Goal: Navigation & Orientation: Find specific page/section

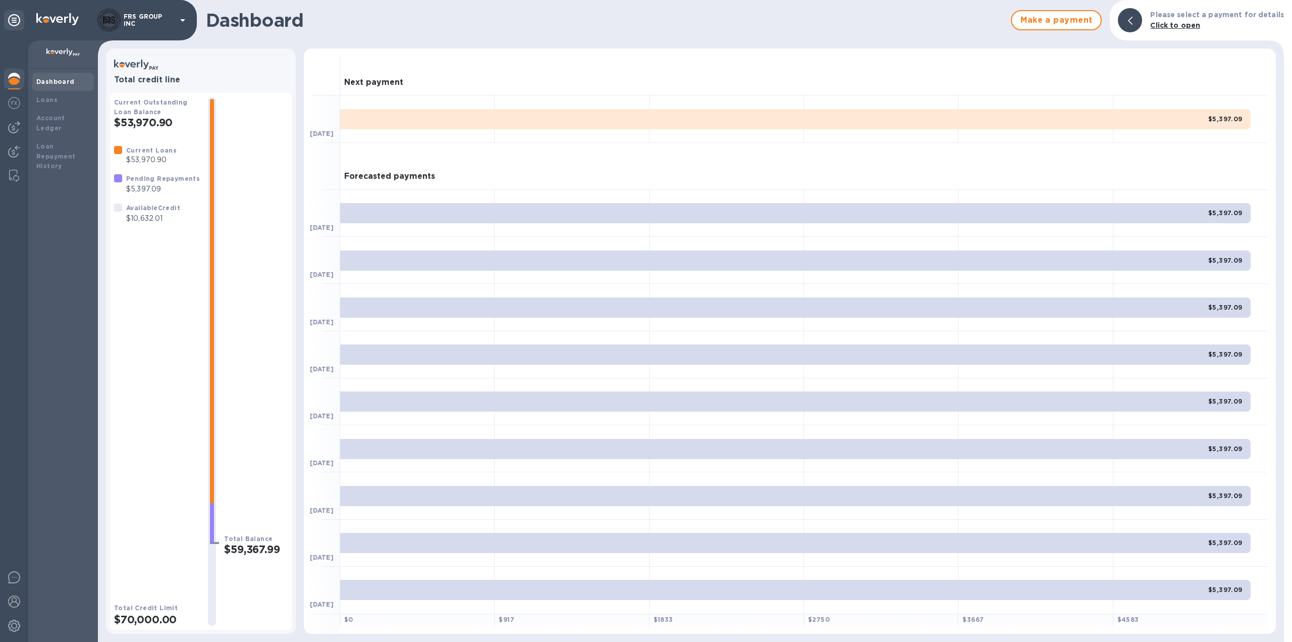
click at [14, 75] on img at bounding box center [14, 79] width 12 height 12
click at [54, 99] on b "Loans" at bounding box center [46, 100] width 21 height 8
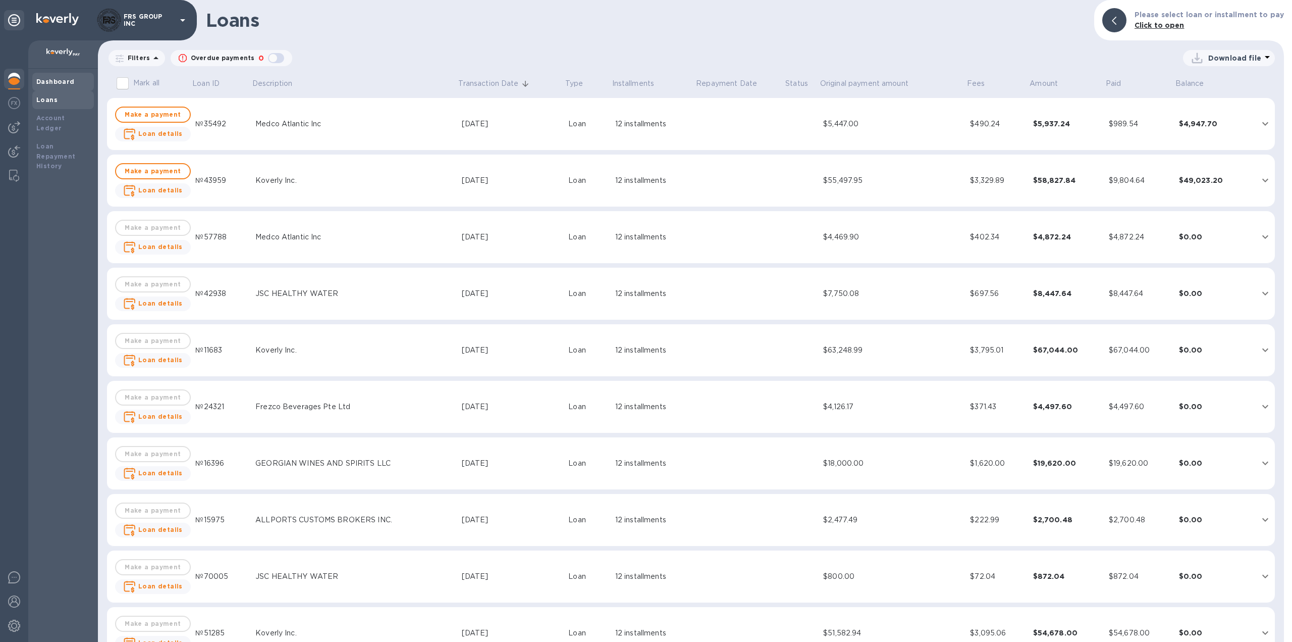
click at [59, 82] on b "Dashboard" at bounding box center [55, 82] width 38 height 8
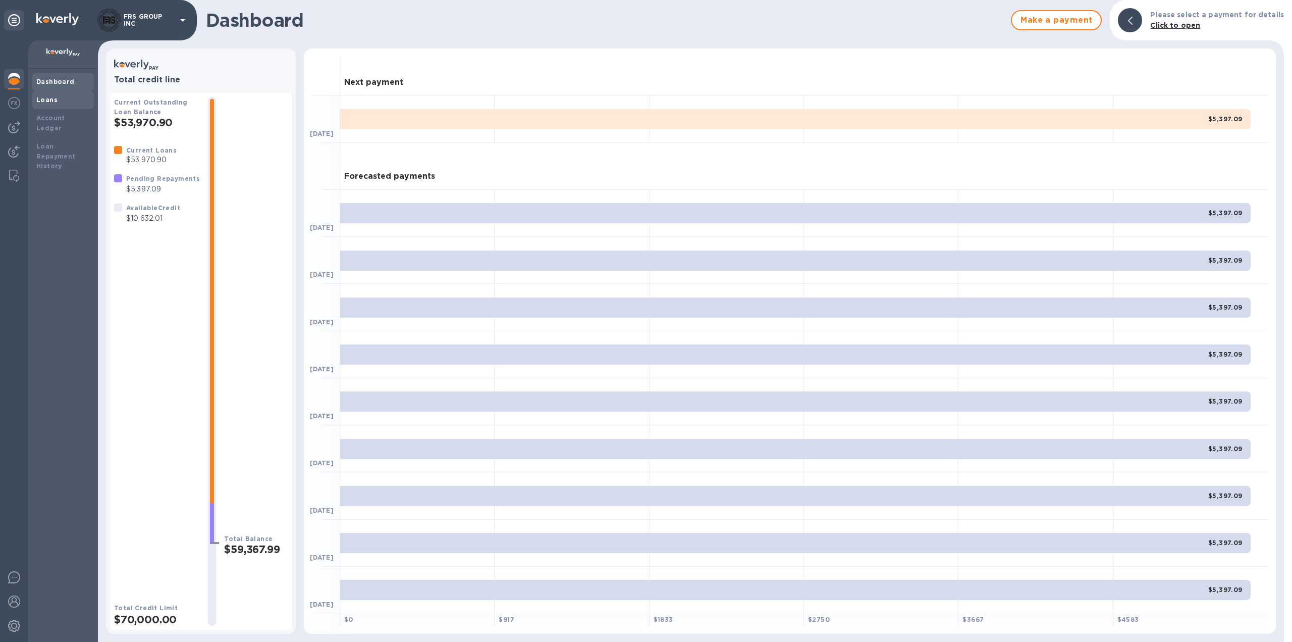
click at [45, 104] on div "Loans" at bounding box center [63, 100] width 54 height 10
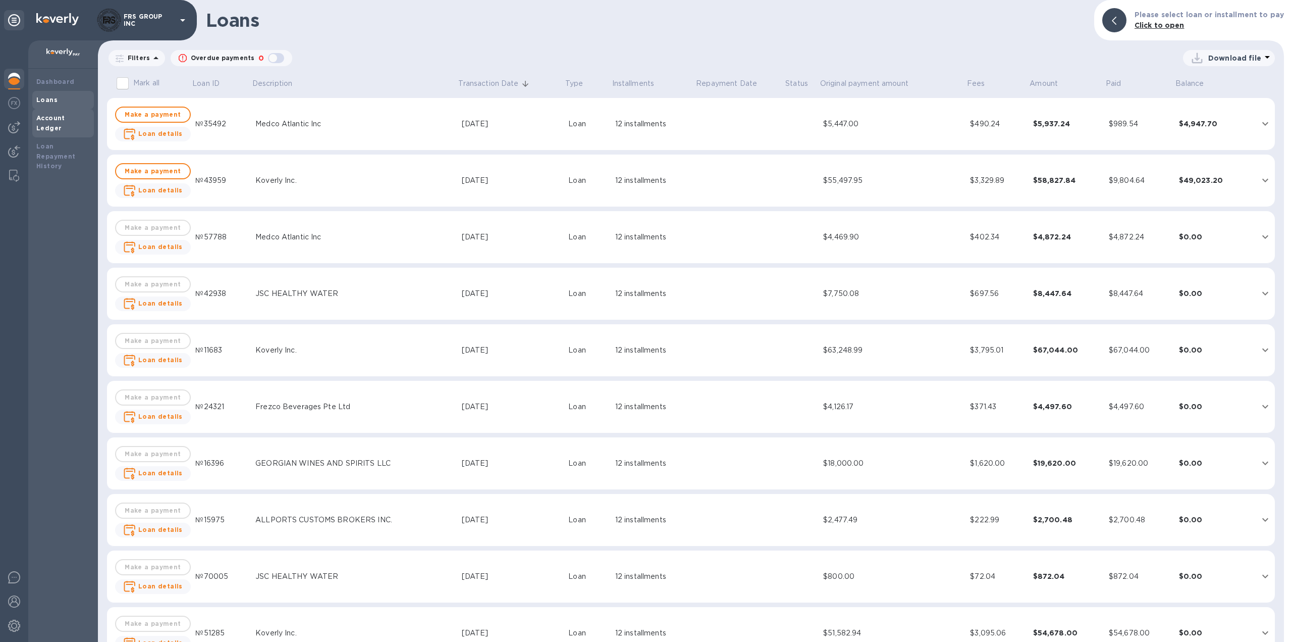
click at [52, 121] on b "Account Ledger" at bounding box center [50, 123] width 29 height 18
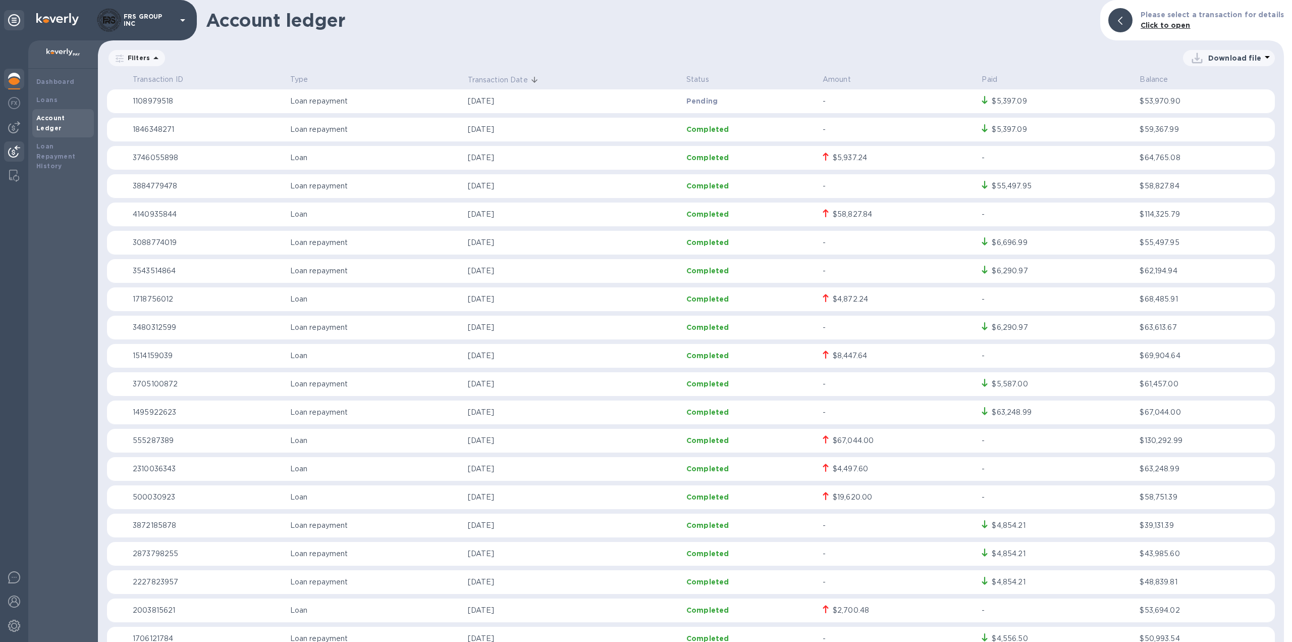
click at [15, 152] on img at bounding box center [14, 151] width 12 height 12
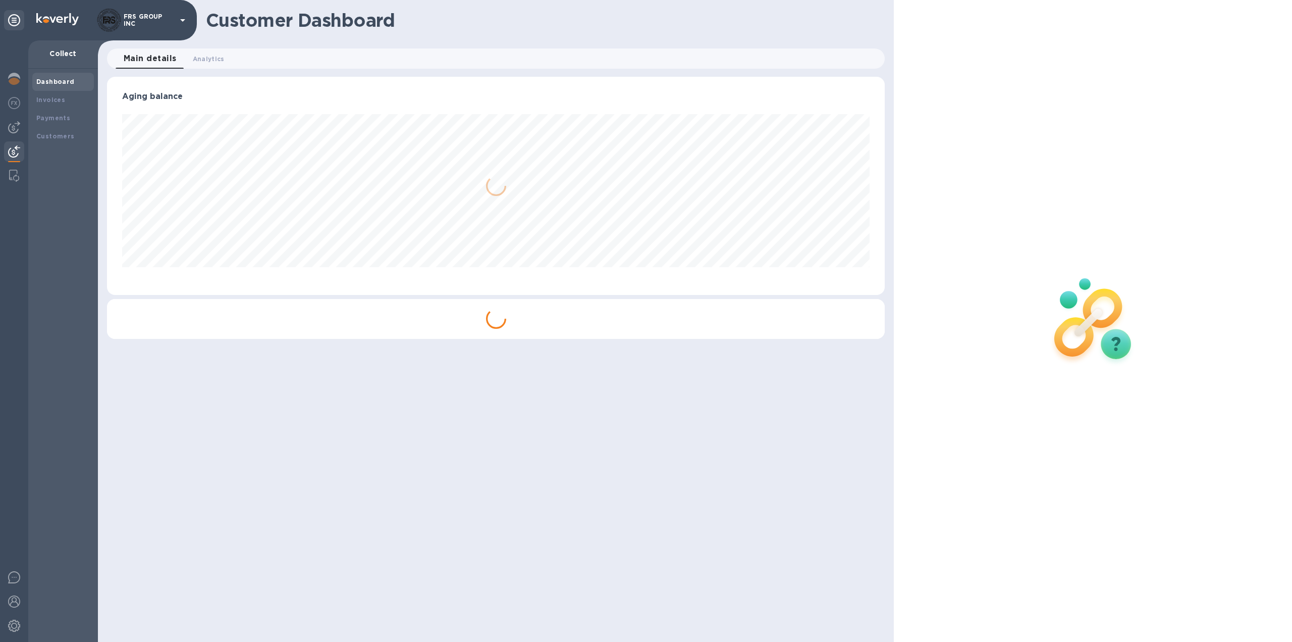
scroll to position [218, 778]
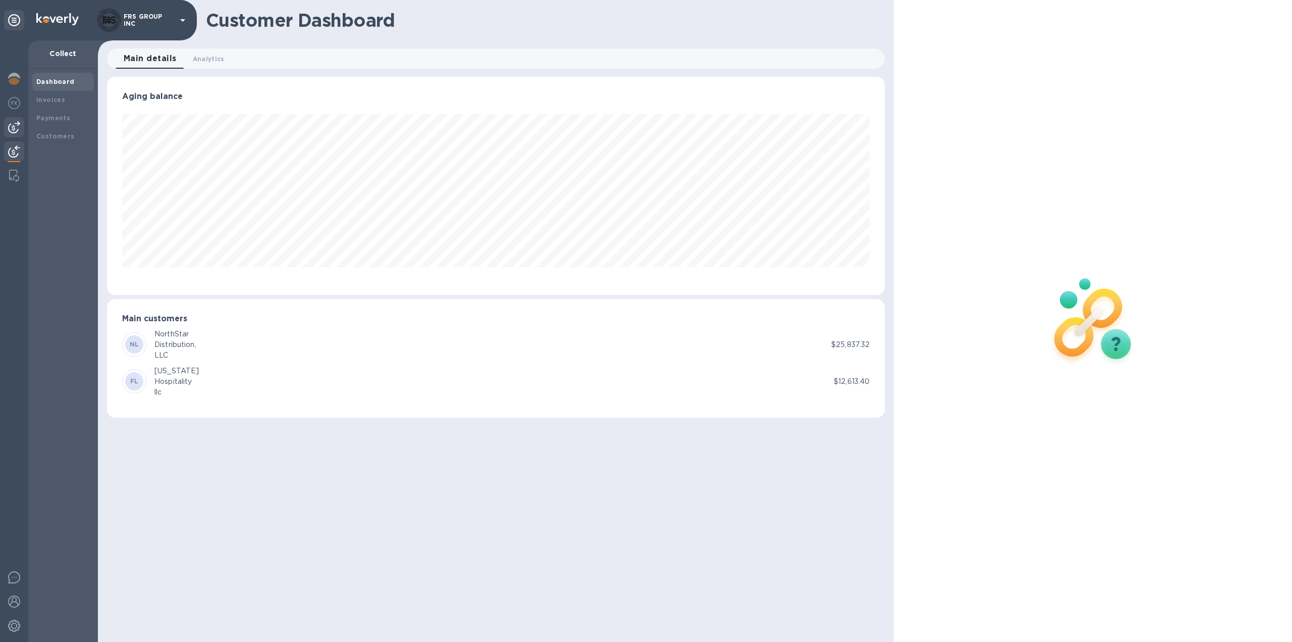
click at [13, 127] on img at bounding box center [14, 127] width 12 height 12
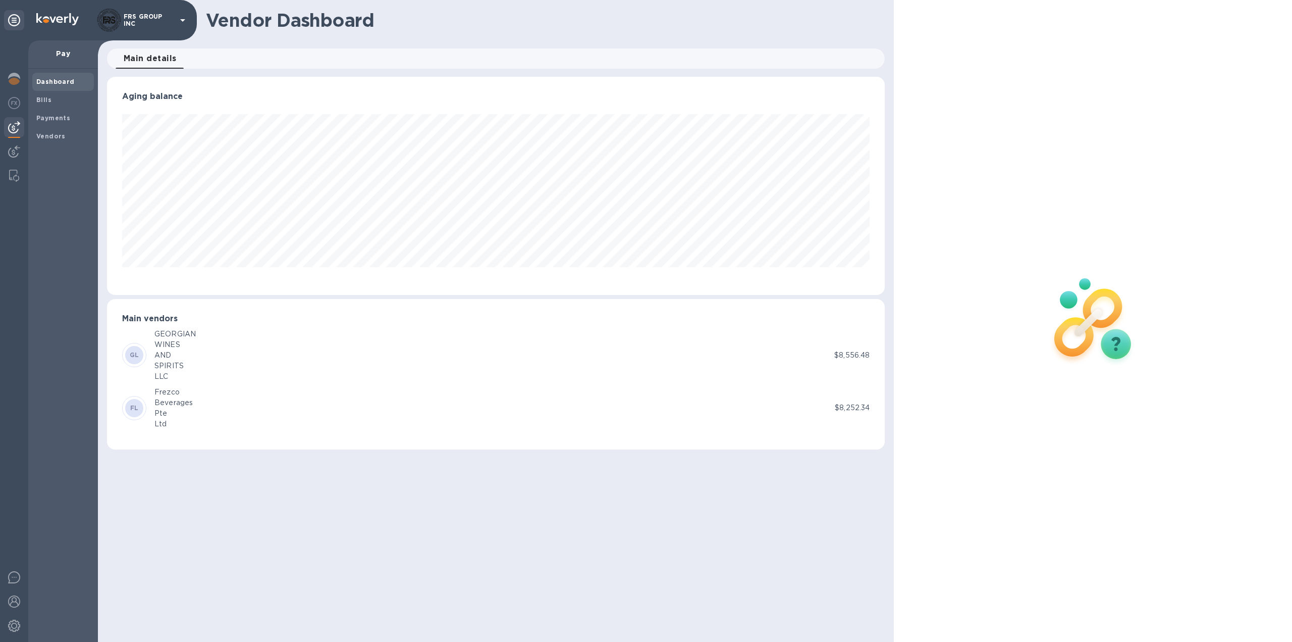
scroll to position [218, 778]
click at [14, 100] on img at bounding box center [14, 103] width 12 height 12
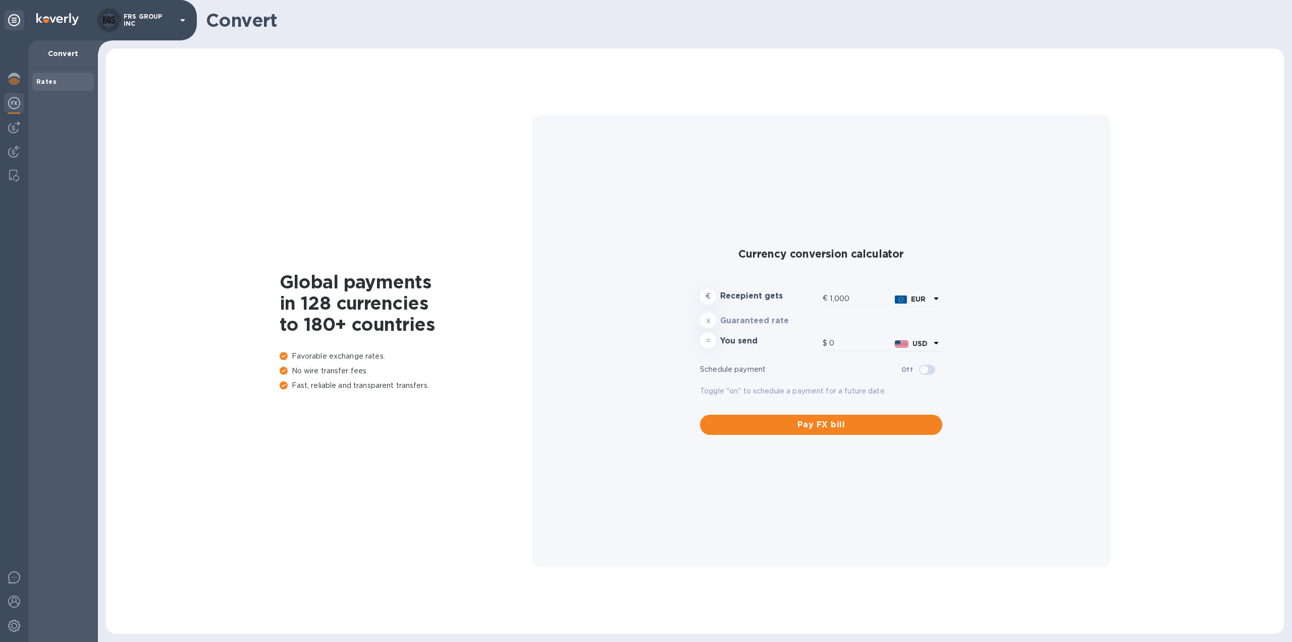
type input "1,171.34"
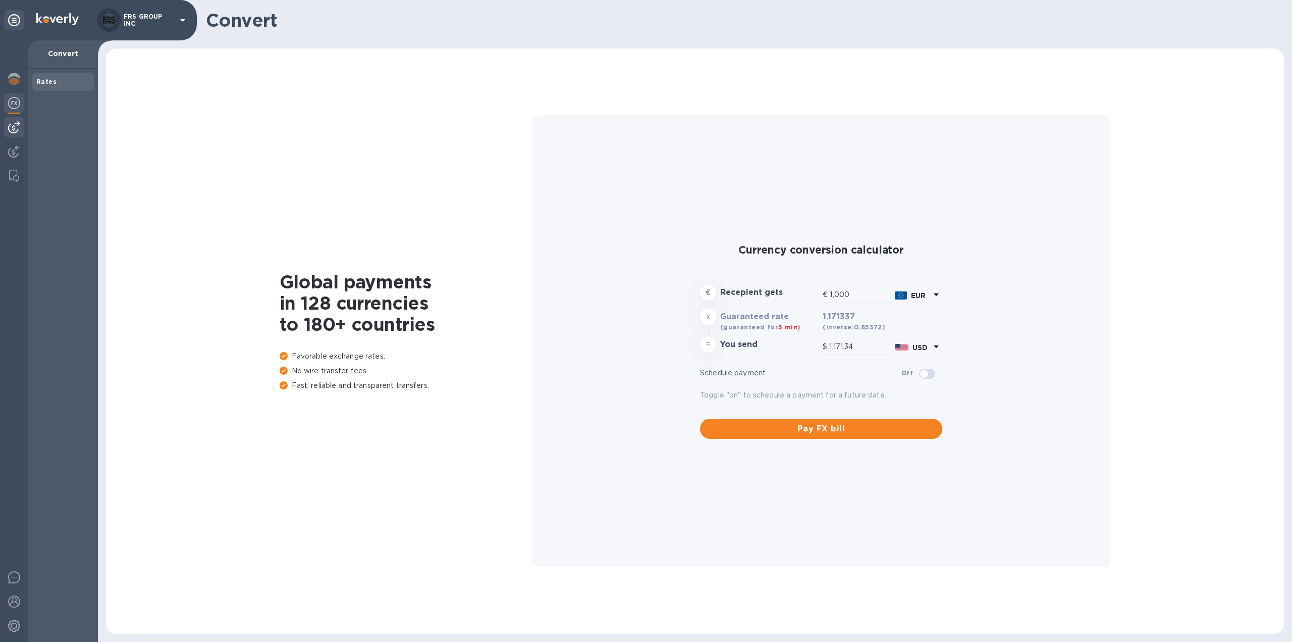
click at [14, 122] on img at bounding box center [14, 127] width 12 height 12
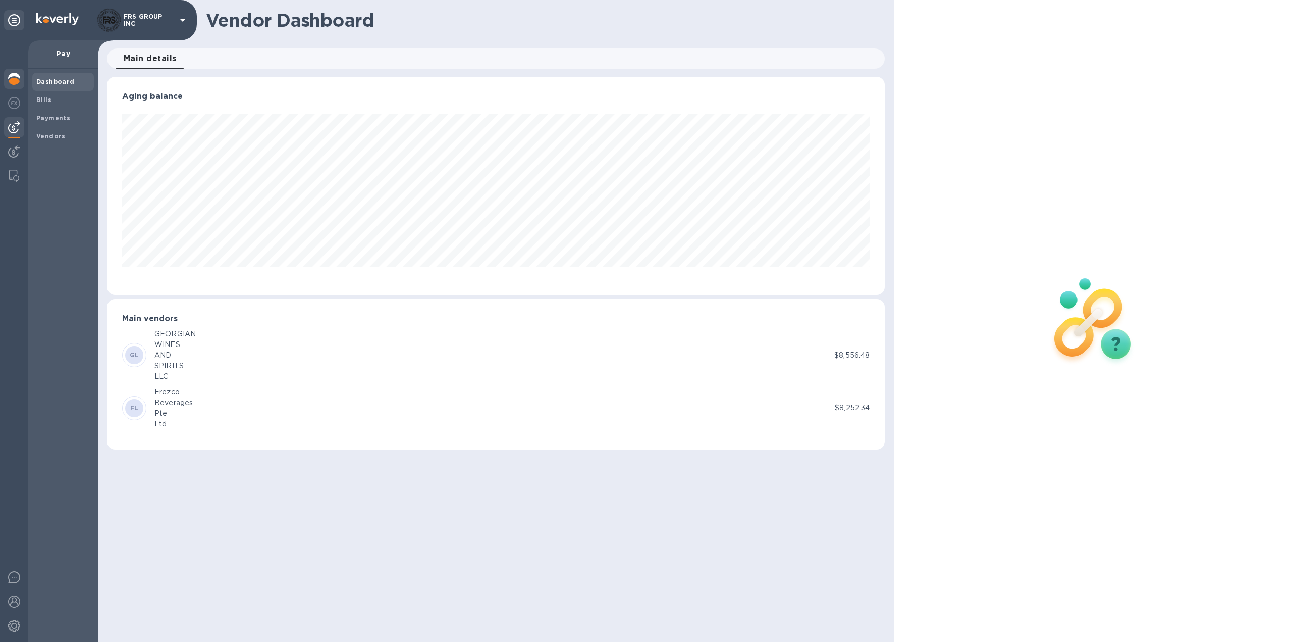
scroll to position [218, 778]
click at [17, 77] on img at bounding box center [14, 79] width 12 height 12
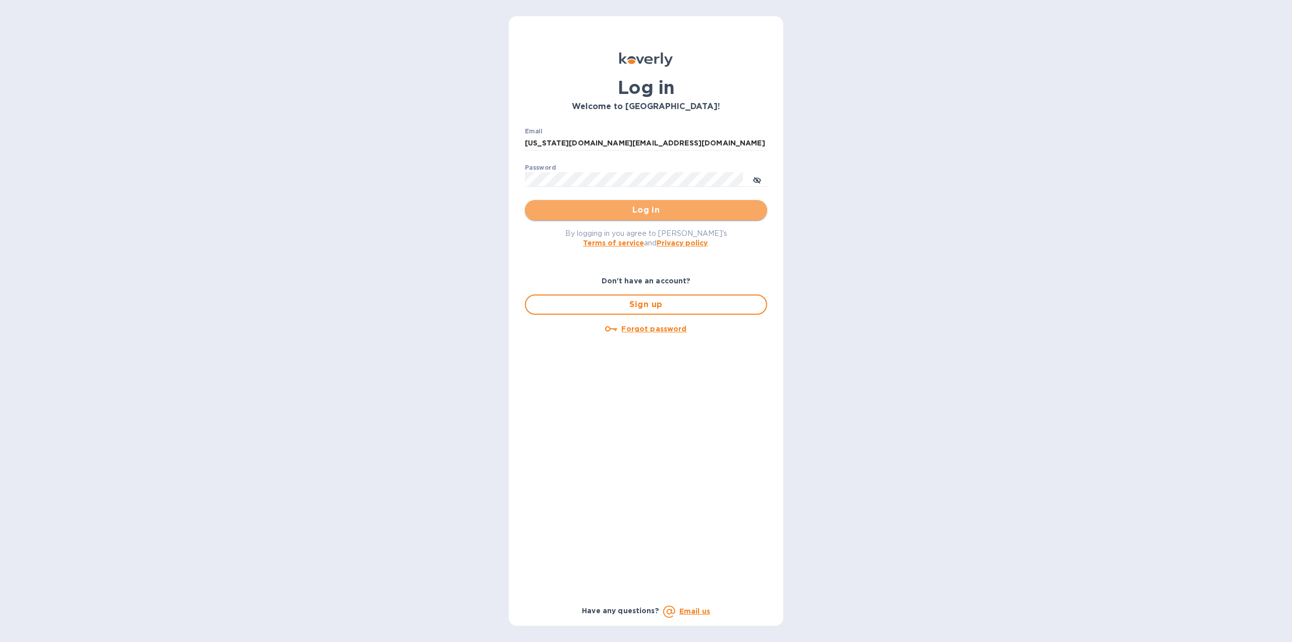
click at [600, 206] on span "Log in" at bounding box center [646, 210] width 226 height 12
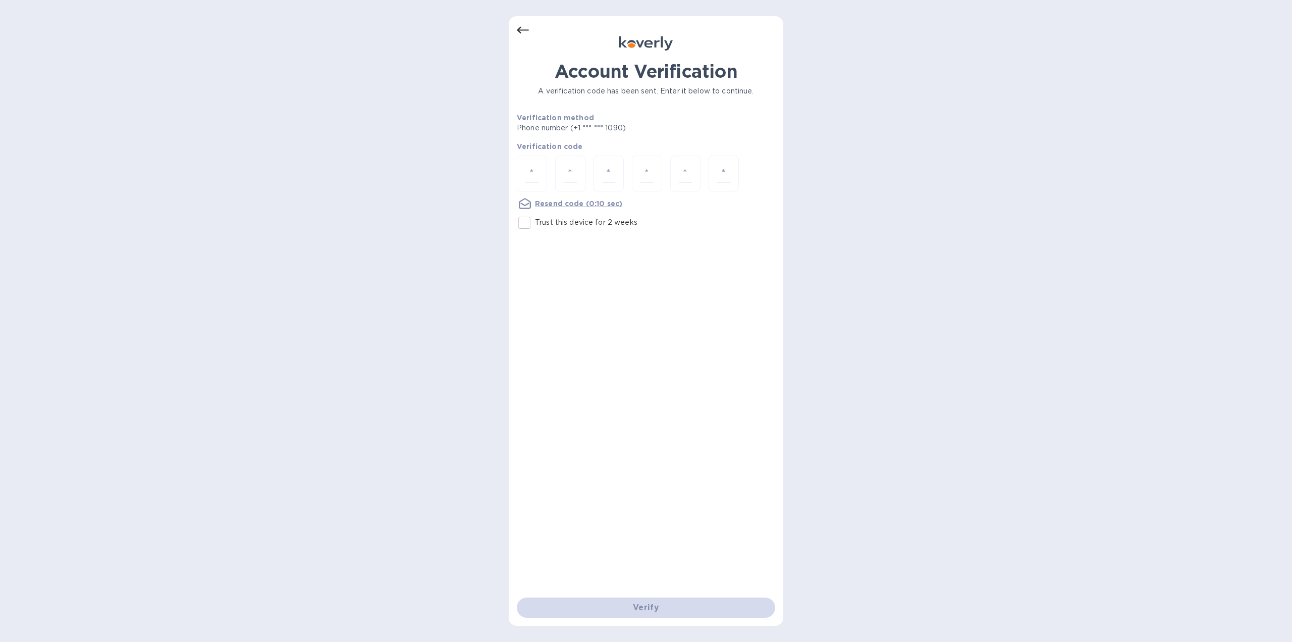
click at [529, 227] on input "Trust this device for 2 weeks" at bounding box center [524, 222] width 21 height 21
checkbox input "true"
click at [533, 176] on input "number" at bounding box center [531, 173] width 13 height 19
type input "1"
type input "4"
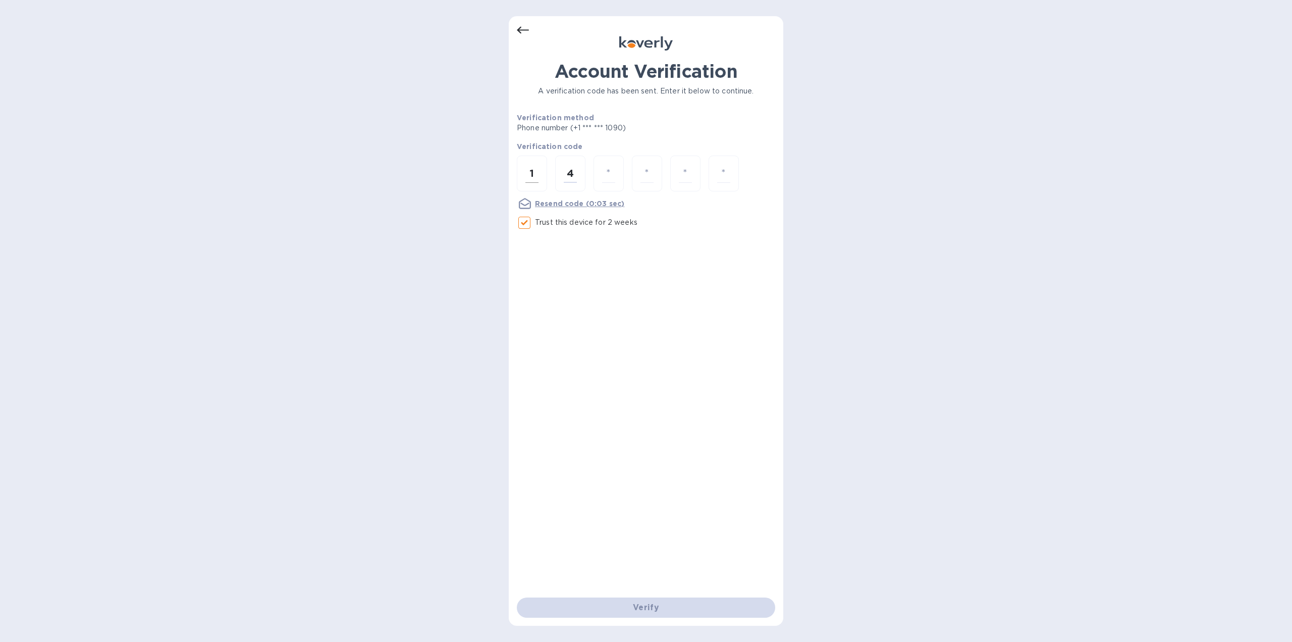
type input "6"
type input "0"
type input "5"
type input "7"
